Goal: Check status: Check status

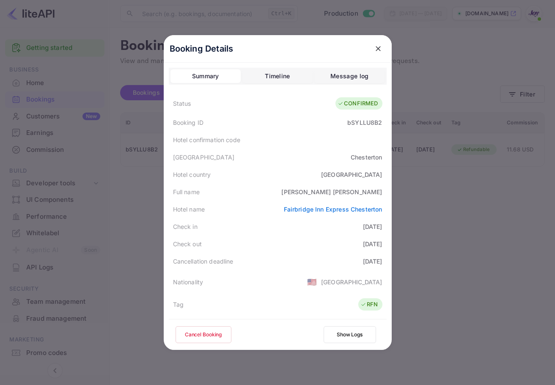
drag, startPoint x: 375, startPoint y: 47, endPoint x: 497, endPoint y: 24, distance: 124.3
click at [375, 46] on icon "close" at bounding box center [378, 48] width 8 height 8
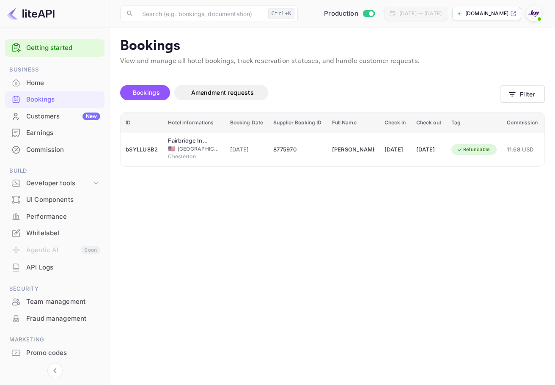
click at [536, 17] on span at bounding box center [539, 19] width 8 height 8
click at [511, 118] on div at bounding box center [277, 192] width 555 height 385
click at [522, 97] on button "Filter" at bounding box center [522, 93] width 45 height 17
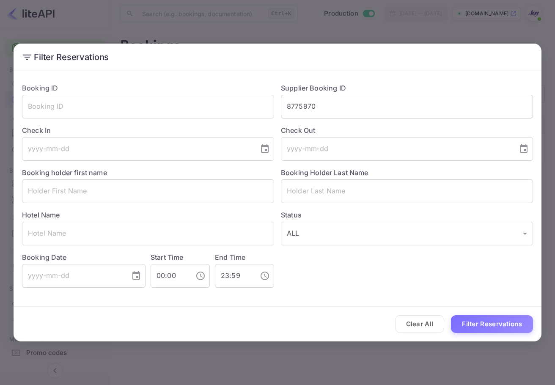
click at [370, 99] on input "8775970" at bounding box center [407, 107] width 252 height 24
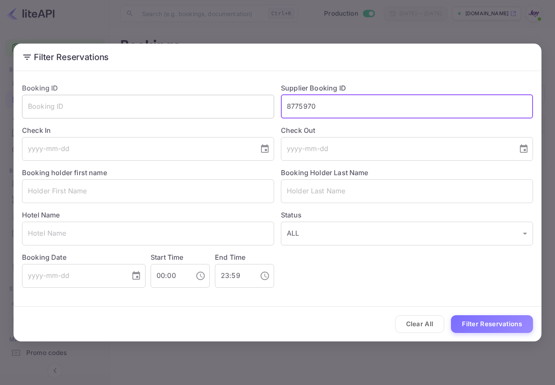
drag, startPoint x: 354, startPoint y: 104, endPoint x: 267, endPoint y: 102, distance: 87.6
click at [267, 102] on div "Booking ID ​ Supplier Booking ID 8775970 ​ Check In ​ Check Out ​ Booking holde…" at bounding box center [274, 182] width 518 height 212
click at [327, 193] on input "text" at bounding box center [407, 191] width 252 height 24
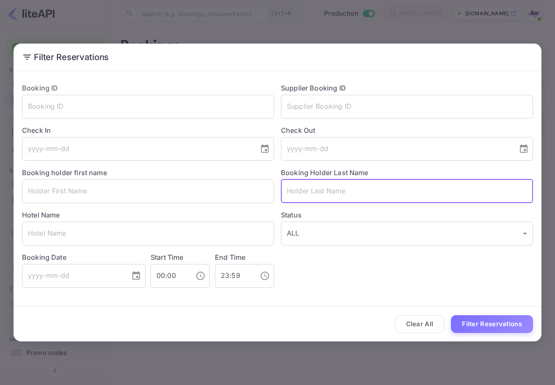
paste input "[PERSON_NAME],"
type input "[PERSON_NAME]"
click at [481, 322] on button "Filter Reservations" at bounding box center [492, 324] width 82 height 18
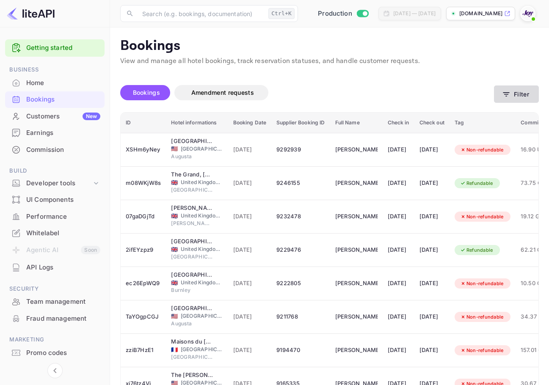
click at [510, 93] on icon "button" at bounding box center [506, 94] width 8 height 8
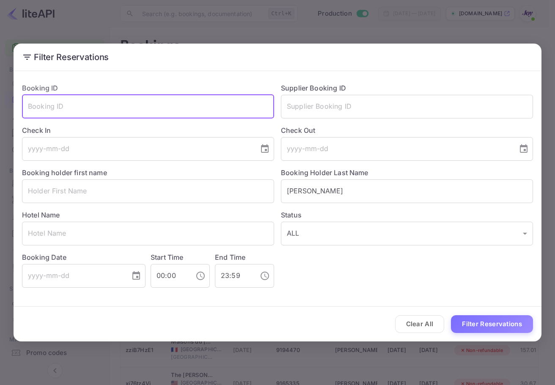
click at [94, 99] on input "text" at bounding box center [148, 107] width 252 height 24
click at [82, 175] on label "Booking holder first name" at bounding box center [64, 172] width 85 height 8
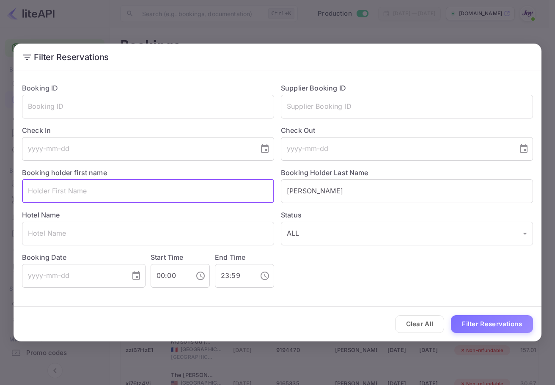
click at [80, 192] on input "text" at bounding box center [148, 191] width 252 height 24
paste input "LaEsha"
type input "LaEsha"
click at [505, 325] on button "Filter Reservations" at bounding box center [492, 324] width 82 height 18
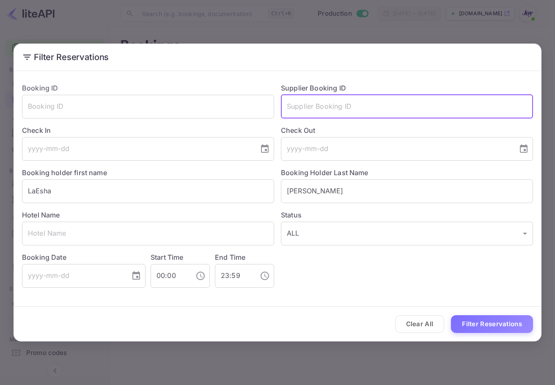
click at [357, 105] on input "text" at bounding box center [407, 107] width 252 height 24
paste input "72155239"
type input "72155239"
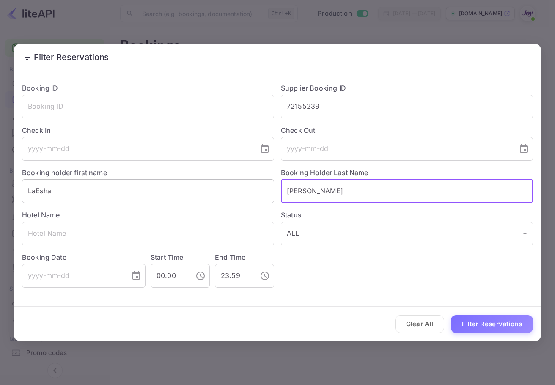
drag, startPoint x: 268, startPoint y: 184, endPoint x: 257, endPoint y: 184, distance: 11.4
click at [268, 184] on div "Booking ID ​ Supplier Booking ID 72155239 ​ Check In ​ Check Out ​ Booking hold…" at bounding box center [274, 182] width 518 height 212
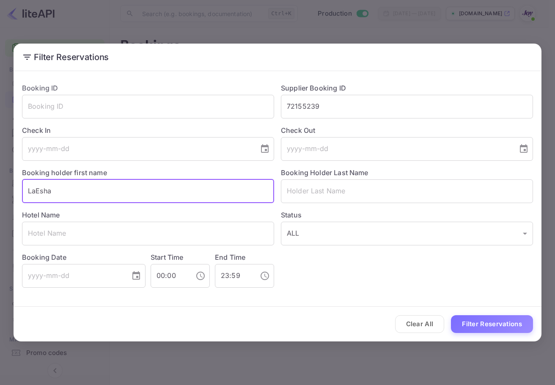
drag, startPoint x: 123, startPoint y: 188, endPoint x: 5, endPoint y: 185, distance: 118.1
click at [3, 186] on div "Filter Reservations Booking ID ​ Supplier Booking ID 72155239 ​ Check In ​ Chec…" at bounding box center [277, 192] width 555 height 385
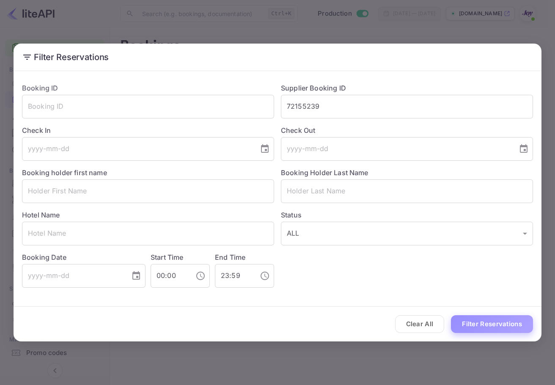
click at [498, 324] on button "Filter Reservations" at bounding box center [492, 324] width 82 height 18
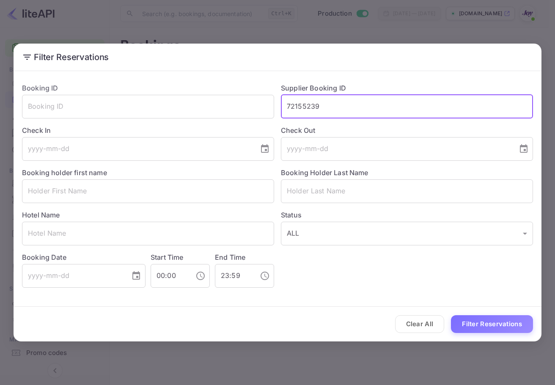
drag, startPoint x: 331, startPoint y: 97, endPoint x: 257, endPoint y: 84, distance: 74.7
click at [257, 84] on div "Booking ID ​ Supplier Booking ID 72155239 ​ Check In ​ Check Out ​ Booking hold…" at bounding box center [274, 182] width 518 height 212
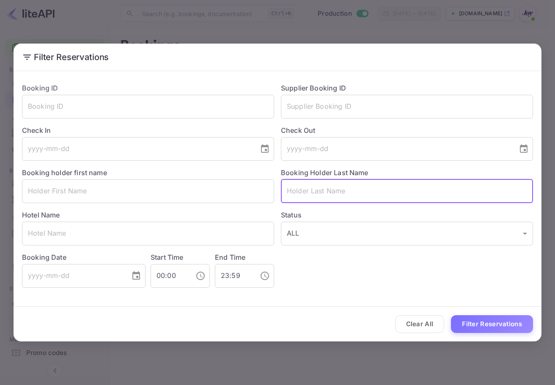
click at [326, 192] on input "text" at bounding box center [407, 191] width 252 height 24
paste input "[PERSON_NAME]"
type input "[PERSON_NAME]"
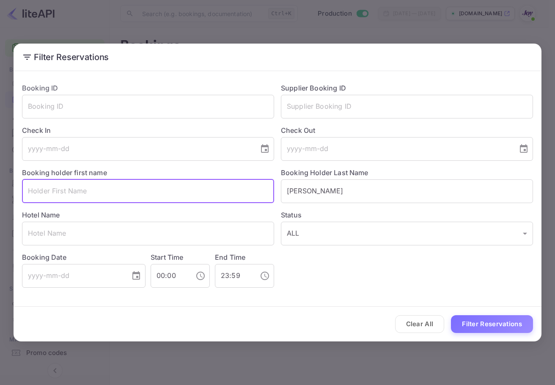
click at [98, 181] on input "text" at bounding box center [148, 191] width 252 height 24
paste input "Lauren"
type input "Lauren"
click at [514, 318] on button "Filter Reservations" at bounding box center [492, 324] width 82 height 18
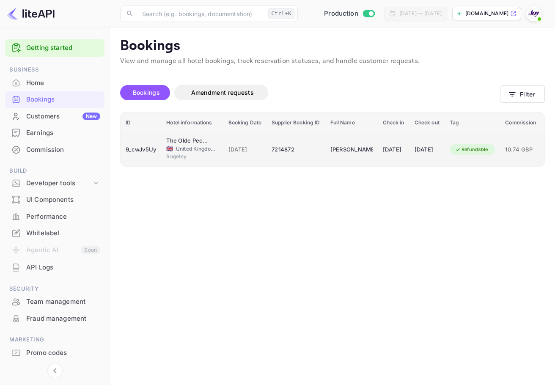
click at [387, 149] on div "[DATE]" at bounding box center [394, 150] width 22 height 14
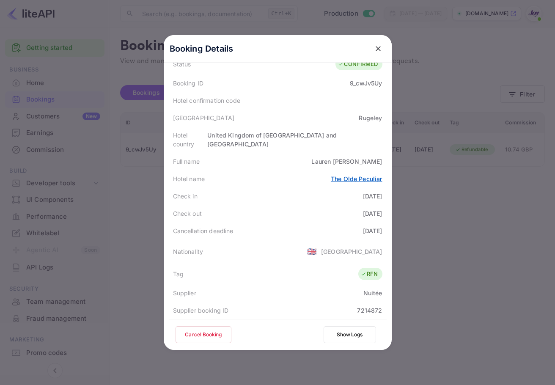
scroll to position [85, 0]
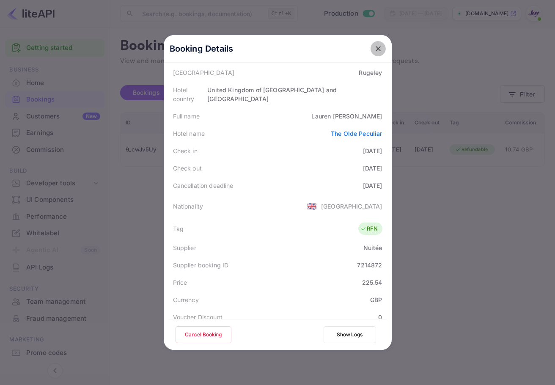
click at [374, 45] on icon "close" at bounding box center [378, 48] width 8 height 8
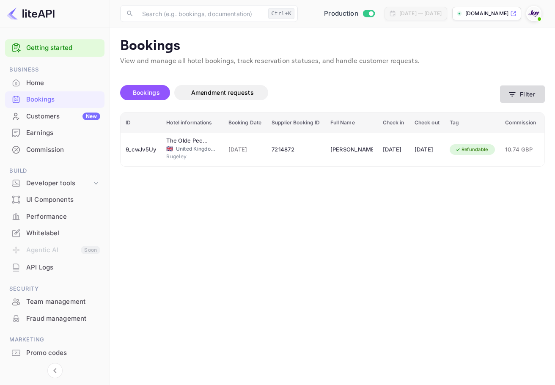
click at [512, 92] on icon "button" at bounding box center [512, 94] width 8 height 8
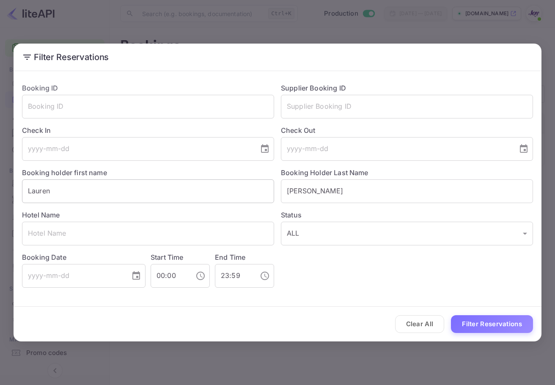
drag, startPoint x: 348, startPoint y: 186, endPoint x: 237, endPoint y: 179, distance: 111.1
click at [235, 179] on div "Booking ID ​ Supplier Booking ID ​ Check In ​ Check Out ​ Booking holder first …" at bounding box center [274, 182] width 518 height 212
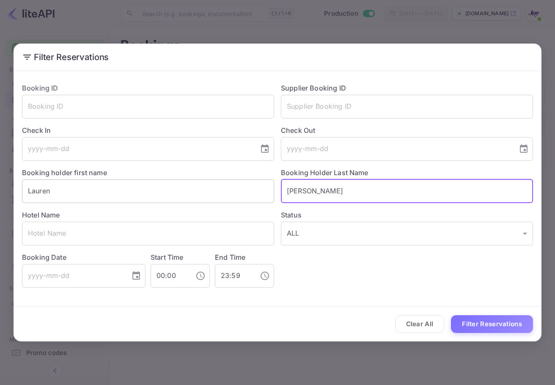
paste input "Odio"
type input "Odio"
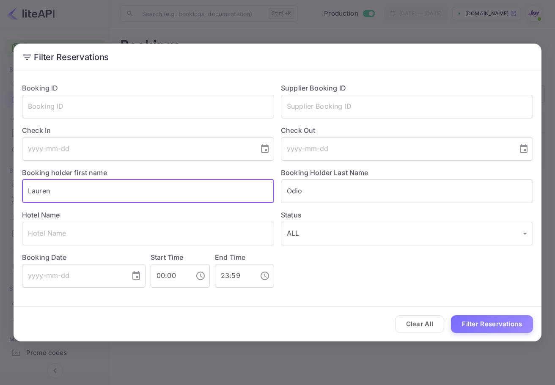
drag, startPoint x: 163, startPoint y: 196, endPoint x: 15, endPoint y: 190, distance: 148.2
click at [15, 190] on div "Booking holder first name [PERSON_NAME]" at bounding box center [144, 182] width 259 height 42
click at [473, 320] on button "Filter Reservations" at bounding box center [492, 324] width 82 height 18
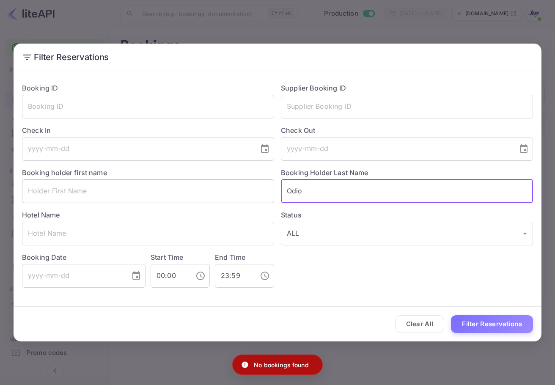
drag, startPoint x: 379, startPoint y: 192, endPoint x: 162, endPoint y: 194, distance: 217.5
click at [158, 193] on div "Booking ID ​ Supplier Booking ID ​ Check In ​ Check Out ​ Booking holder first …" at bounding box center [274, 182] width 518 height 212
paste input "[PERSON_NAME]"
type input "[PERSON_NAME]"
click at [501, 322] on button "Filter Reservations" at bounding box center [492, 324] width 82 height 18
